Goal: Task Accomplishment & Management: Manage account settings

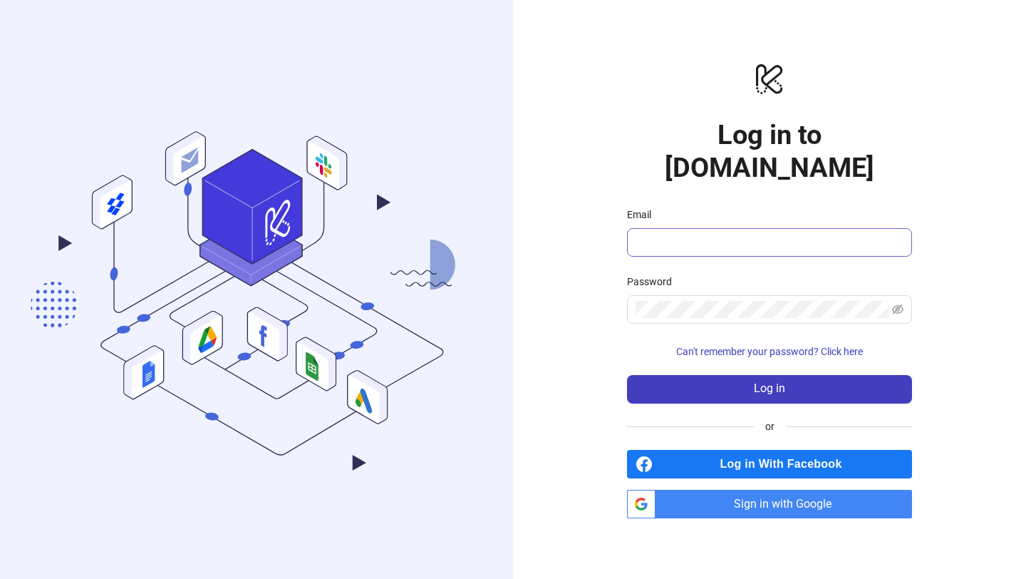
click at [724, 235] on span at bounding box center [769, 242] width 285 height 29
type input "**********"
click at [896, 301] on span at bounding box center [897, 309] width 11 height 17
click at [896, 304] on icon "eye-invisible" at bounding box center [897, 309] width 11 height 10
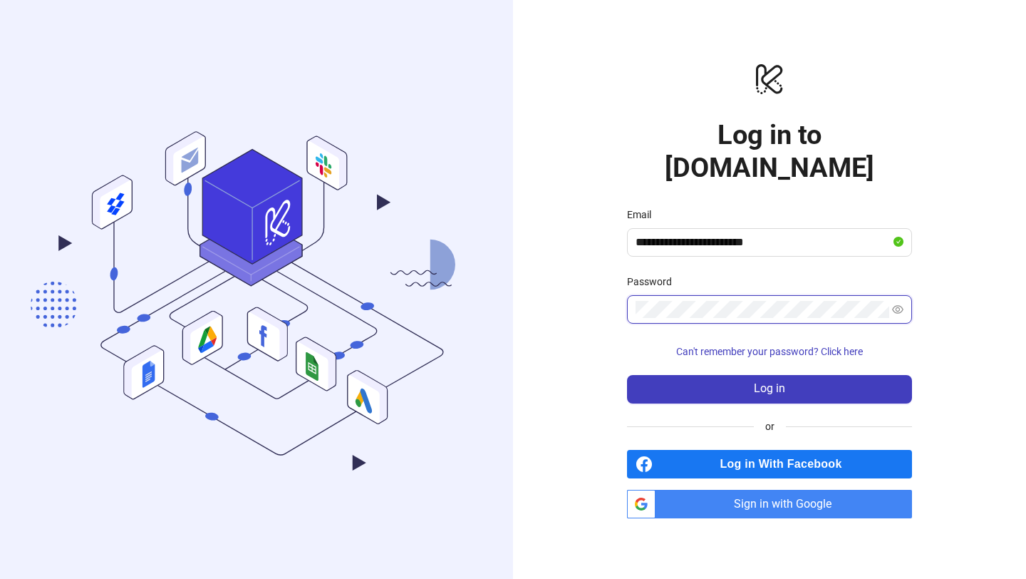
click at [896, 305] on icon "eye" at bounding box center [897, 309] width 11 height 9
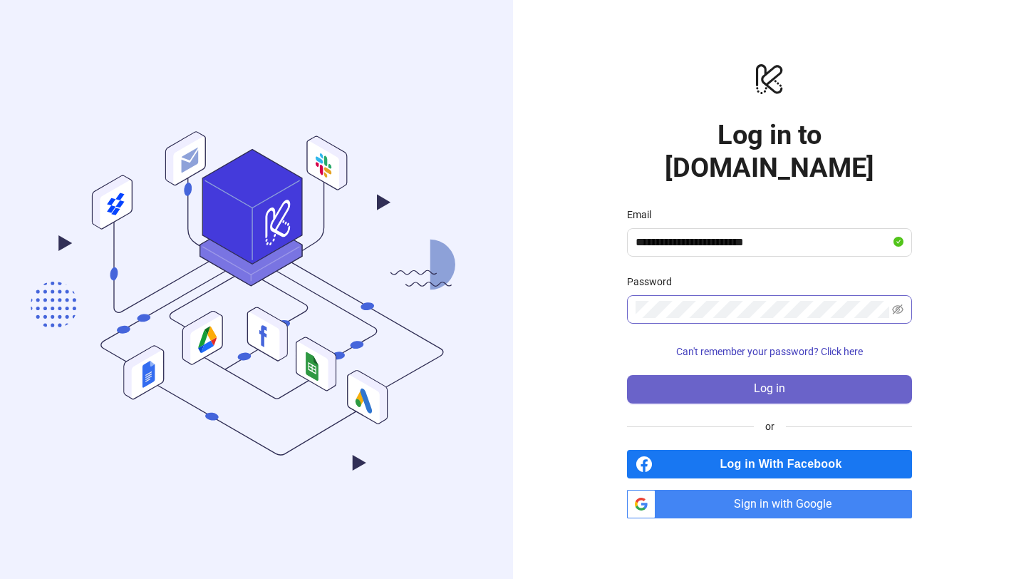
click at [837, 375] on button "Log in" at bounding box center [769, 389] width 285 height 29
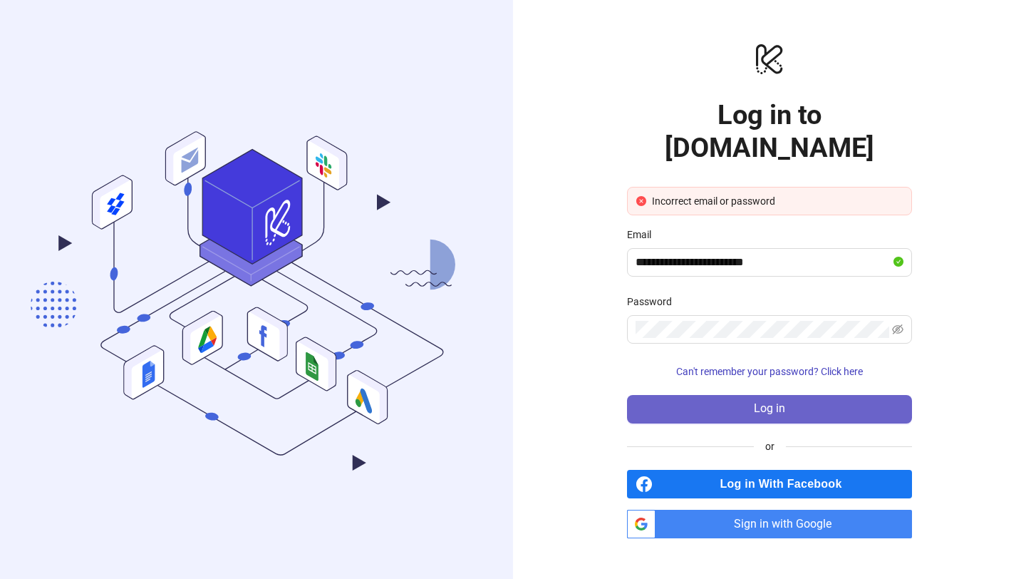
click at [700, 395] on button "Log in" at bounding box center [769, 409] width 285 height 29
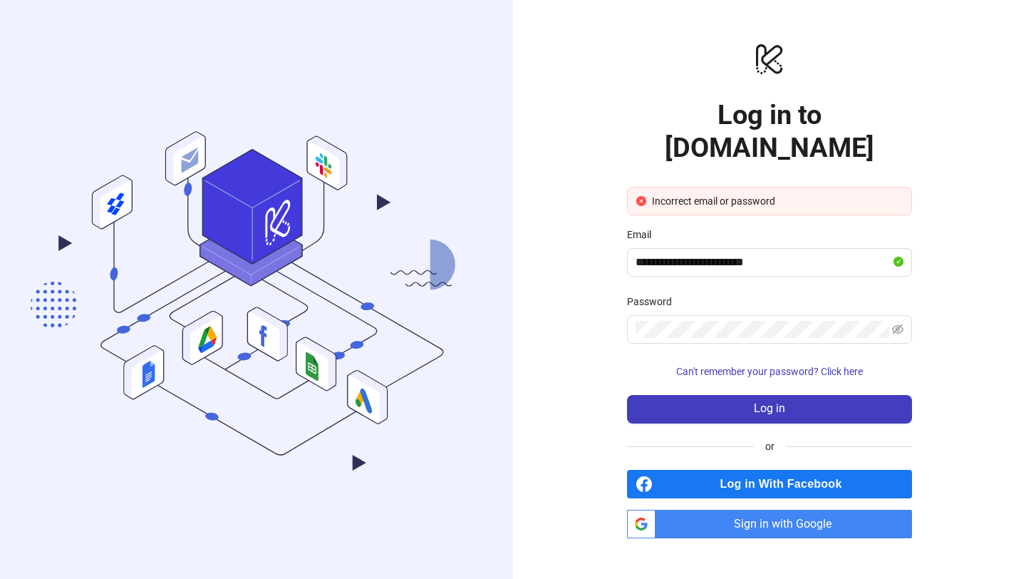
click at [699, 509] on span "Sign in with Google" at bounding box center [786, 523] width 251 height 29
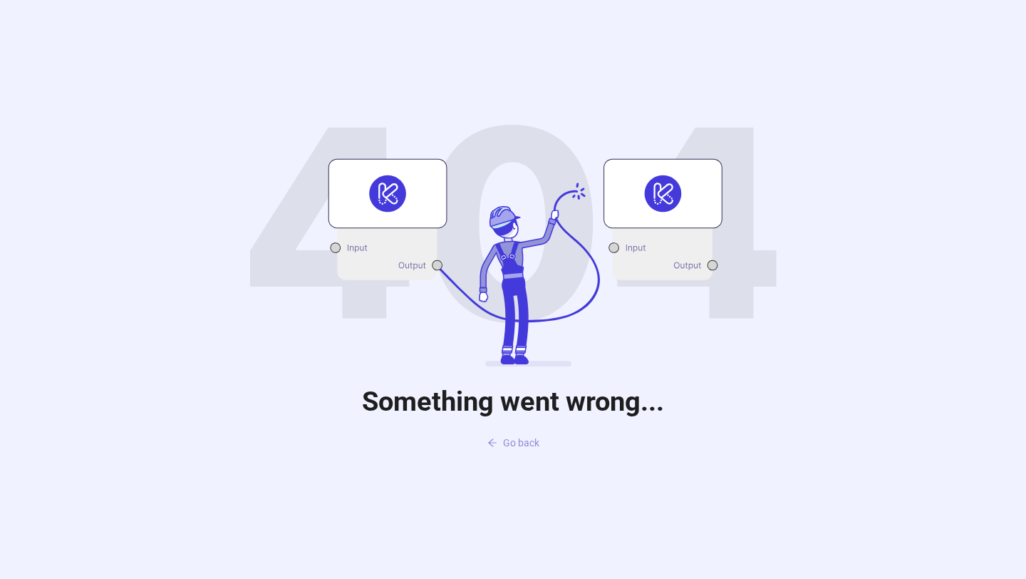
click at [513, 441] on span "Go back" at bounding box center [521, 442] width 36 height 11
